Goal: Complete application form

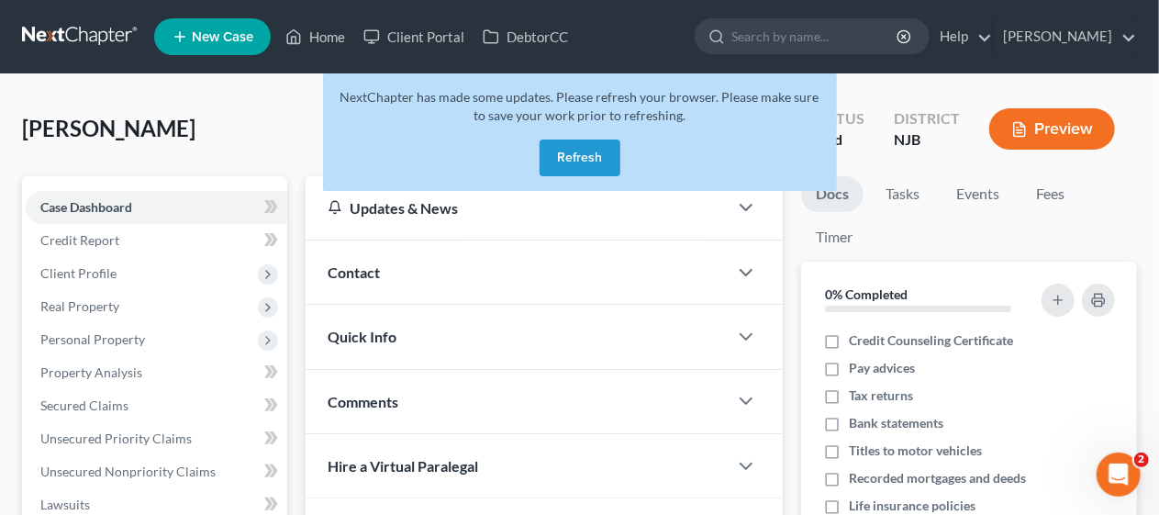
click at [580, 150] on button "Refresh" at bounding box center [580, 158] width 81 height 37
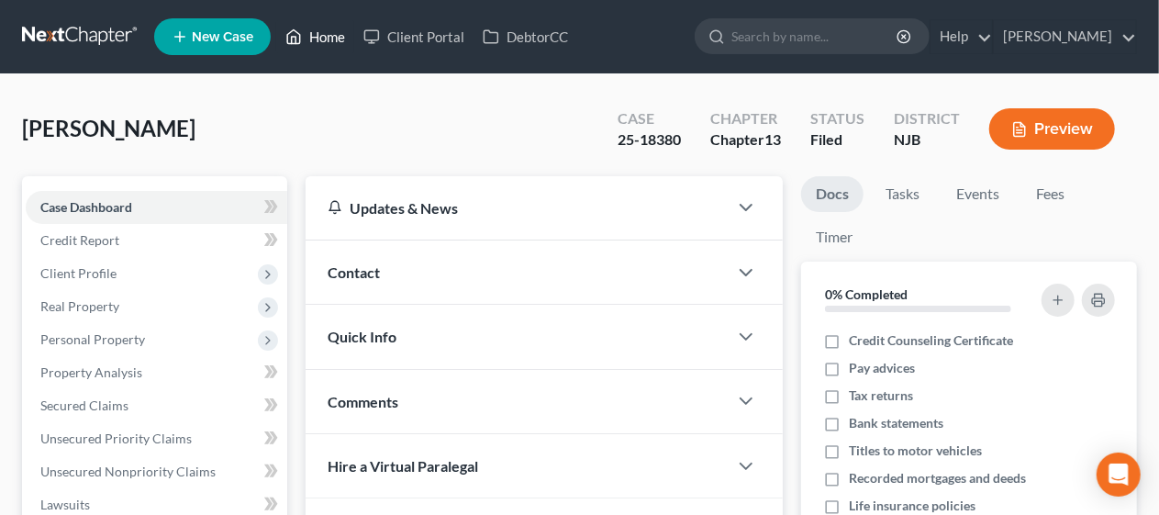
click at [331, 37] on link "Home" at bounding box center [315, 36] width 78 height 33
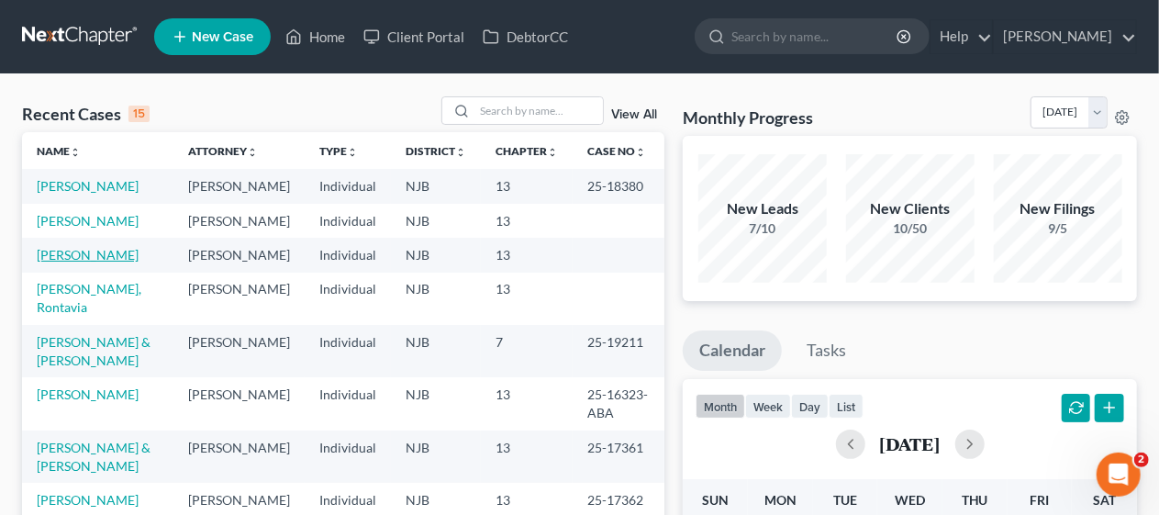
click at [109, 263] on link "[PERSON_NAME]" at bounding box center [88, 255] width 102 height 16
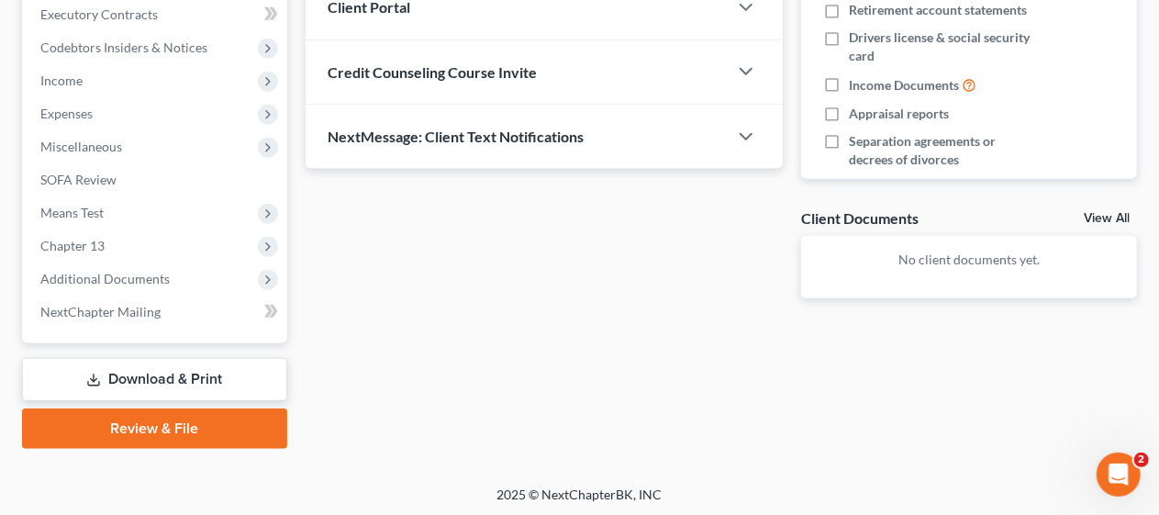
scroll to position [524, 0]
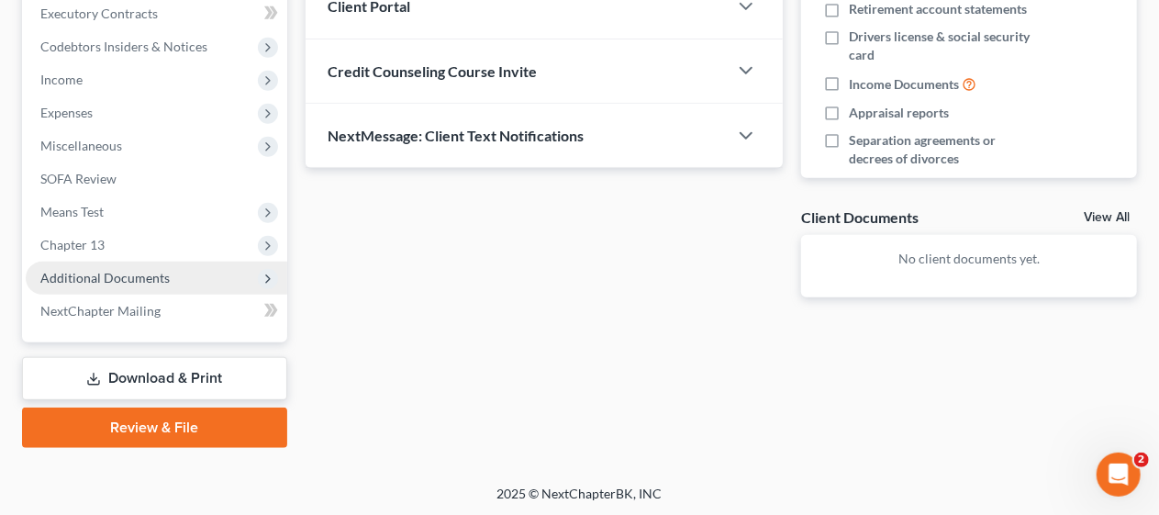
click at [169, 272] on span "Additional Documents" at bounding box center [157, 278] width 262 height 33
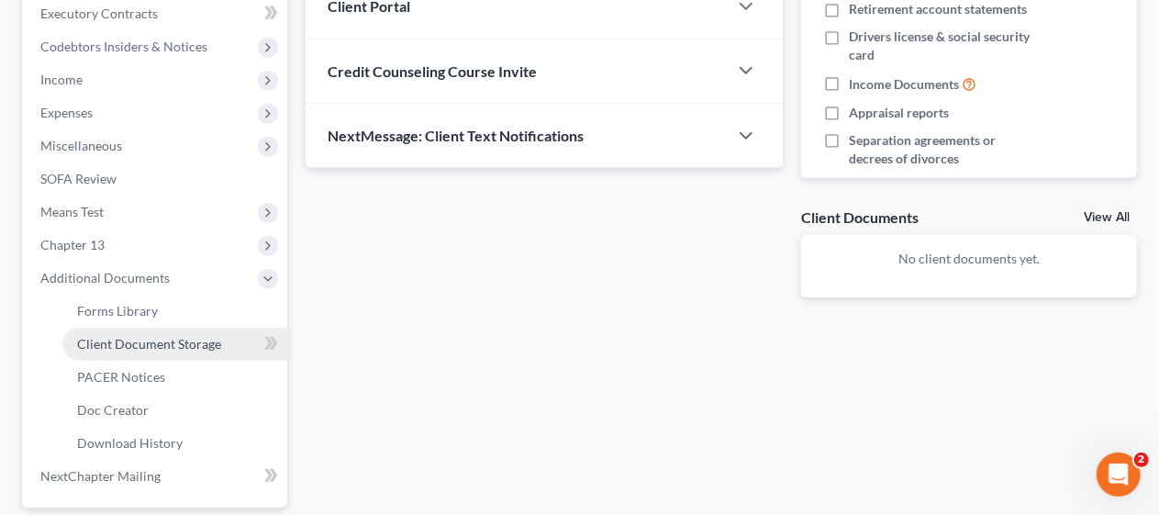
click at [224, 337] on link "Client Document Storage" at bounding box center [174, 344] width 225 height 33
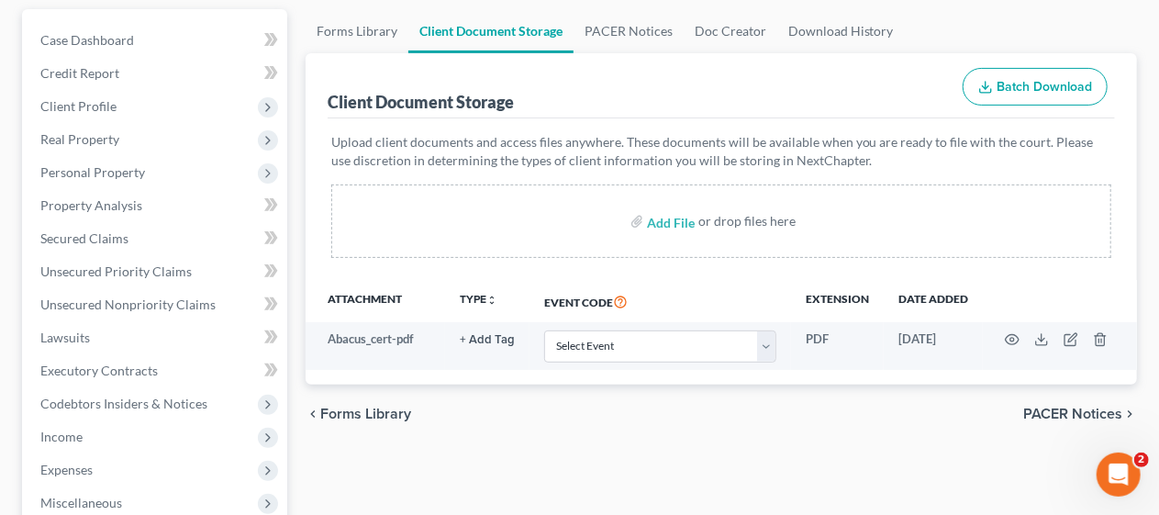
scroll to position [184, 0]
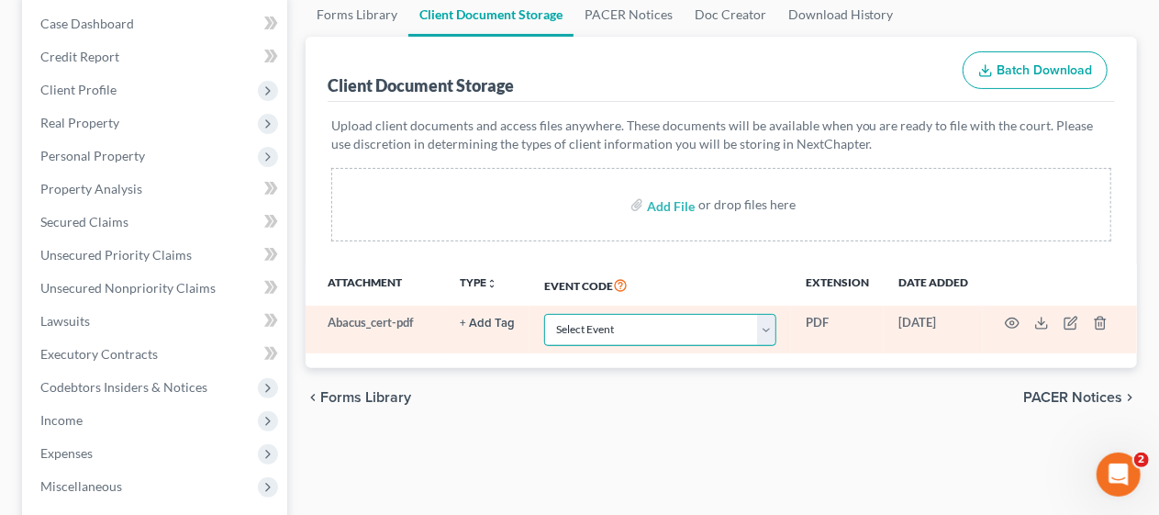
click at [764, 330] on select "Select Event 20 Largest Unsecured Creditors Amended Attorney Compensation State…" at bounding box center [660, 330] width 232 height 32
select select "9"
click at [544, 314] on select "Select Event 20 Largest Unsecured Creditors Amended Attorney Compensation State…" at bounding box center [660, 330] width 232 height 32
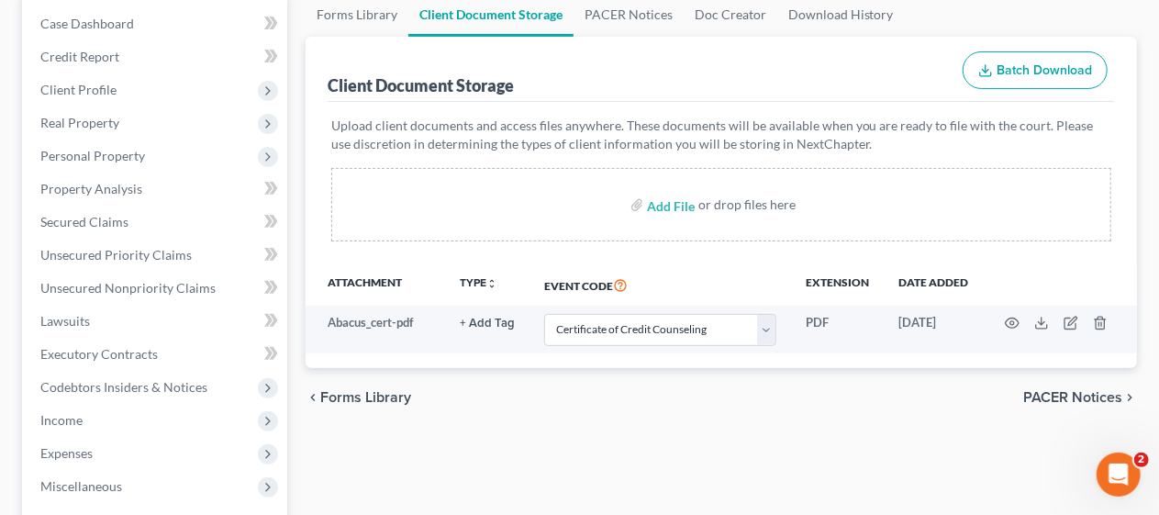
click at [525, 419] on div "chevron_left Forms Library PACER Notices chevron_right" at bounding box center [722, 397] width 832 height 59
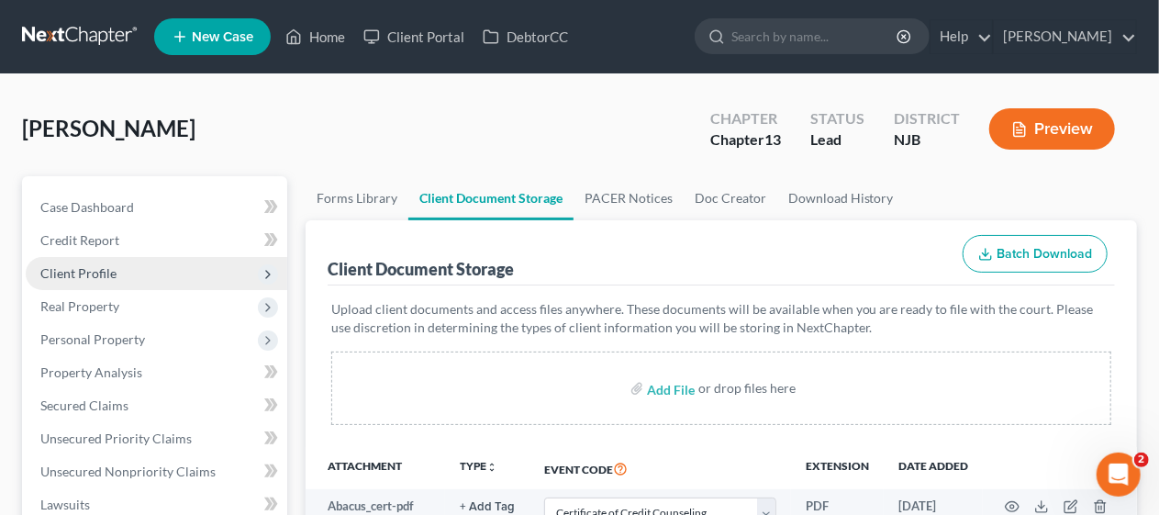
click at [193, 265] on span "Client Profile" at bounding box center [157, 273] width 262 height 33
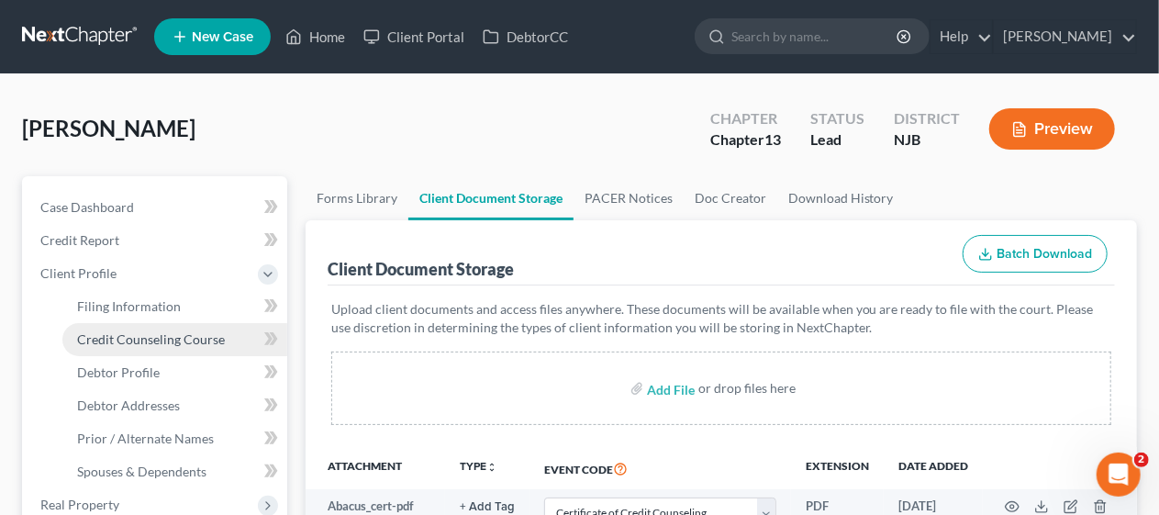
click at [220, 333] on span "Credit Counseling Course" at bounding box center [151, 339] width 148 height 16
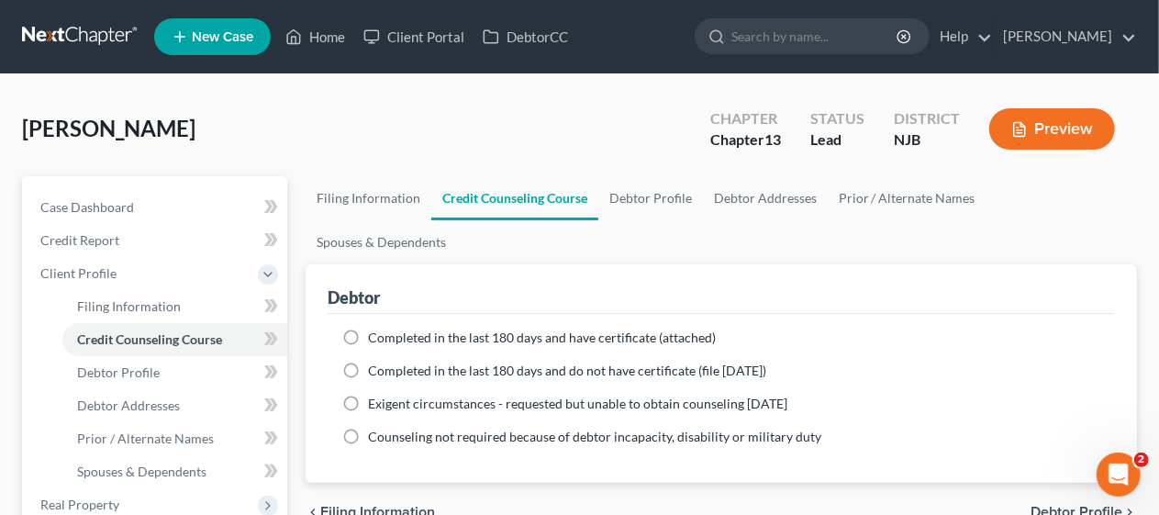
click at [368, 329] on label "Completed in the last 180 days and have certificate (attached)" at bounding box center [542, 338] width 348 height 18
click at [375, 329] on input "Completed in the last 180 days and have certificate (attached)" at bounding box center [381, 335] width 12 height 12
radio input "true"
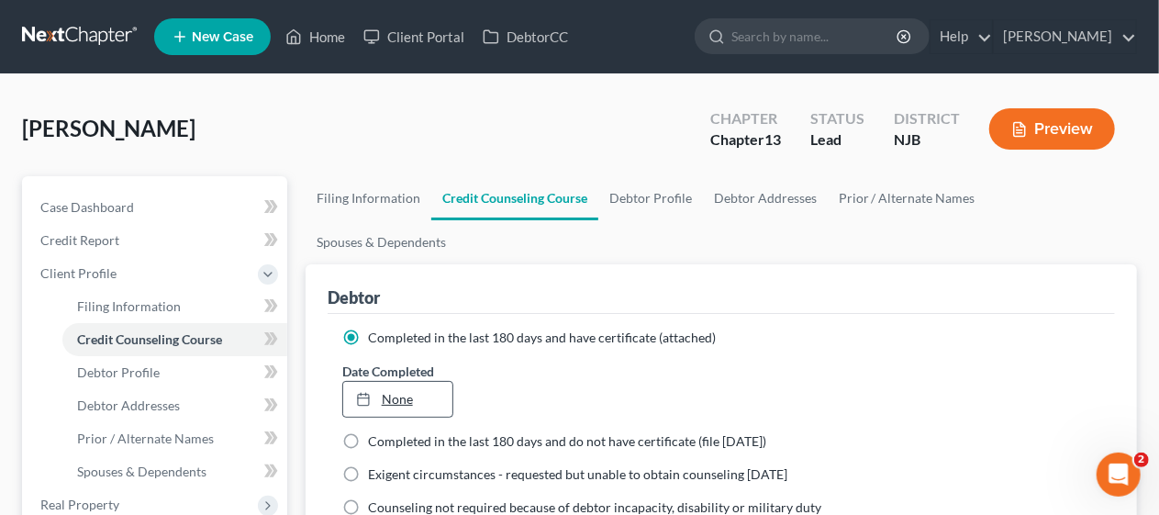
click at [400, 382] on link "None" at bounding box center [397, 399] width 109 height 35
type input "9/18/2025"
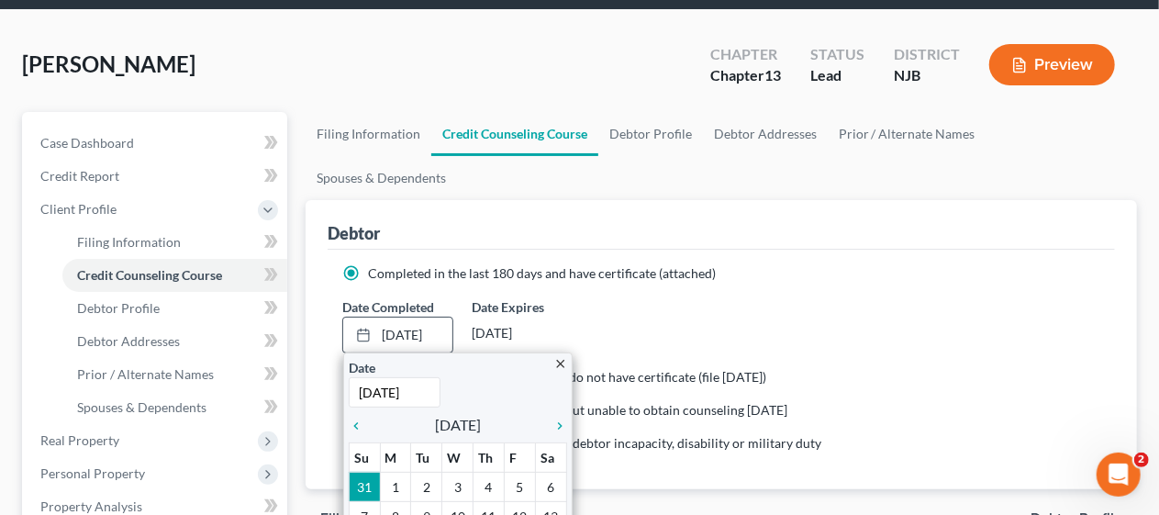
scroll to position [184, 0]
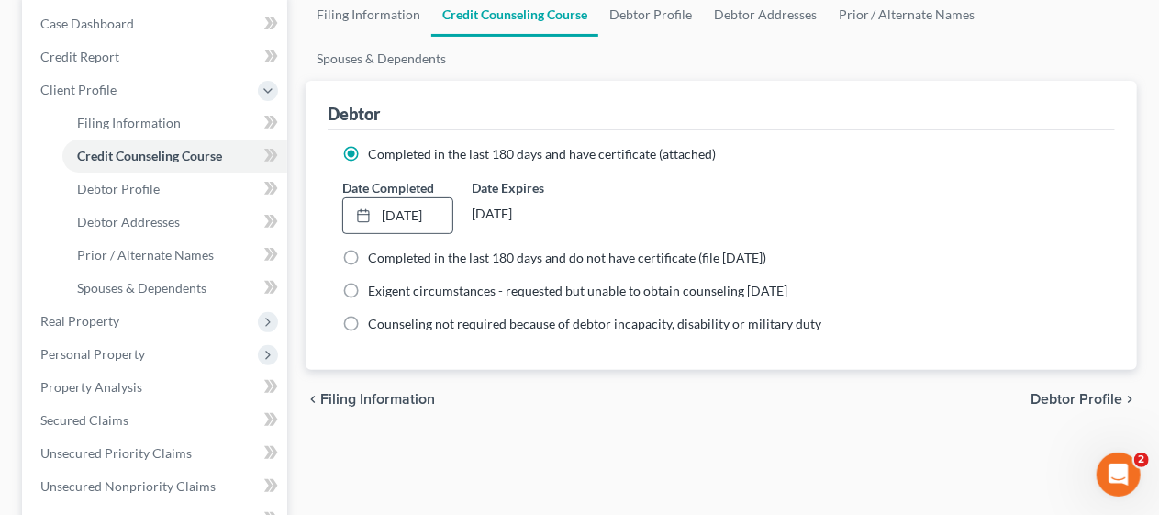
click at [1072, 392] on span "Debtor Profile" at bounding box center [1077, 399] width 92 height 15
select select "0"
select select "6"
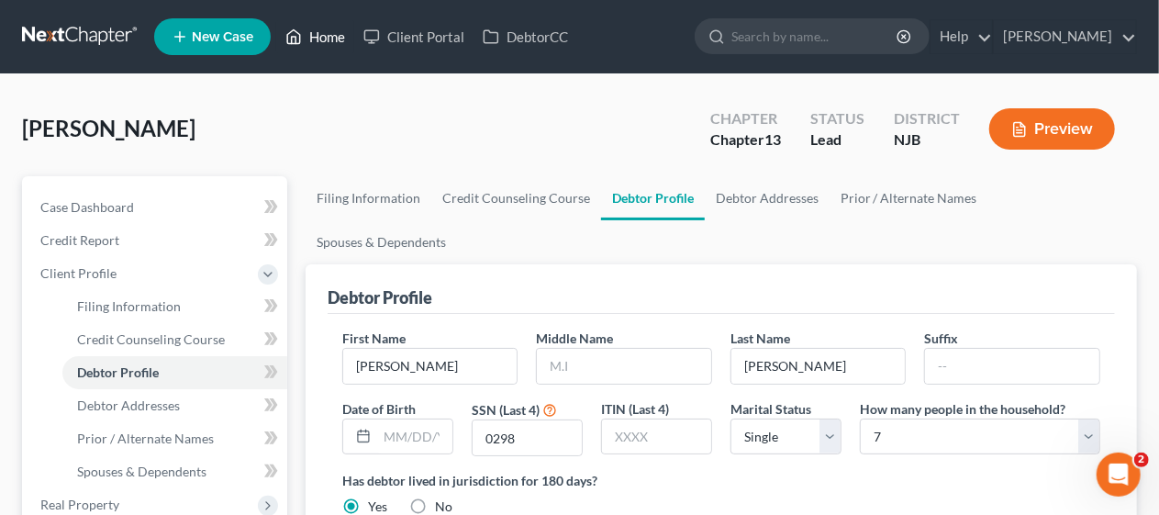
click at [325, 34] on link "Home" at bounding box center [315, 36] width 78 height 33
